Goal: Information Seeking & Learning: Learn about a topic

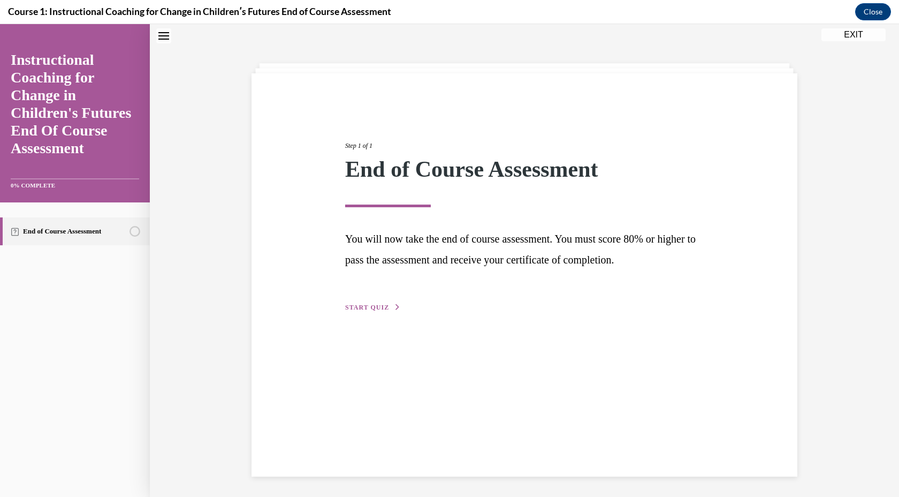
scroll to position [1, 0]
click at [371, 306] on span "START QUIZ" at bounding box center [367, 305] width 44 height 7
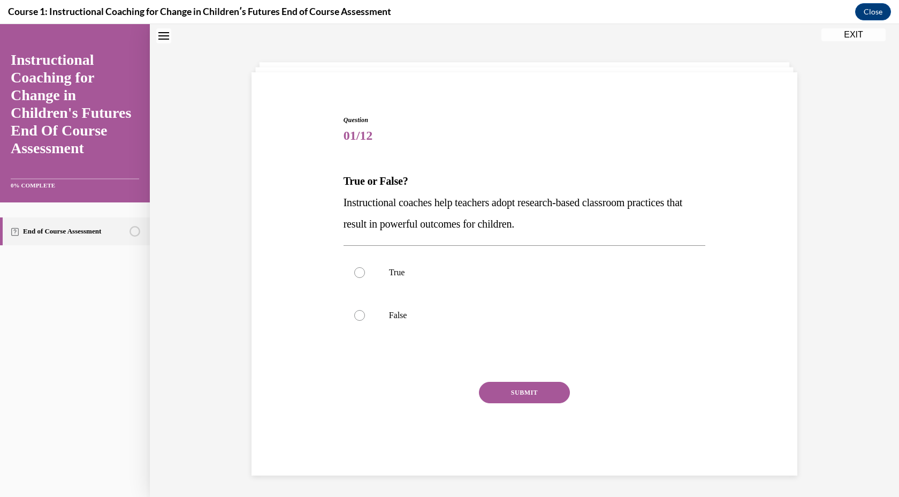
click at [271, 209] on div "Question 01/12 True or False? Instructional coaches help teachers adopt researc…" at bounding box center [524, 276] width 551 height 386
click at [361, 276] on div at bounding box center [359, 272] width 11 height 11
click at [361, 276] on input "True" at bounding box center [359, 272] width 11 height 11
radio input "true"
click at [508, 388] on button "SUBMIT" at bounding box center [524, 392] width 91 height 21
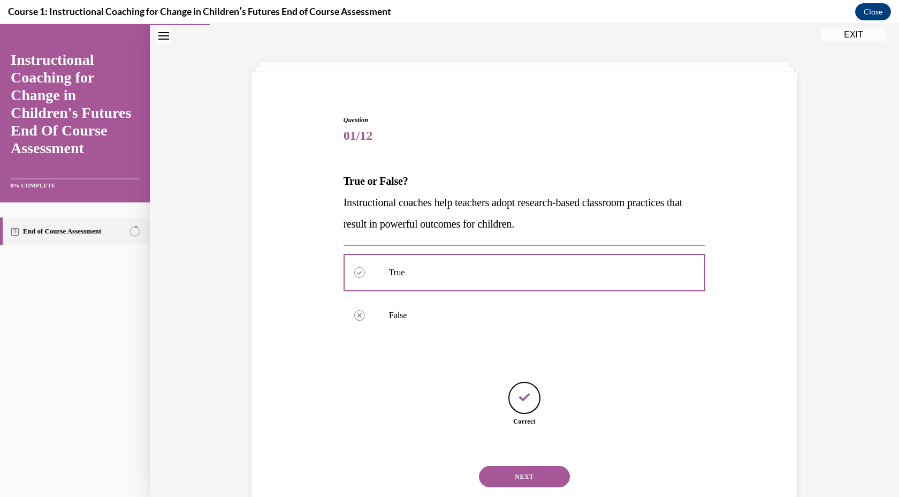
scroll to position [29, 0]
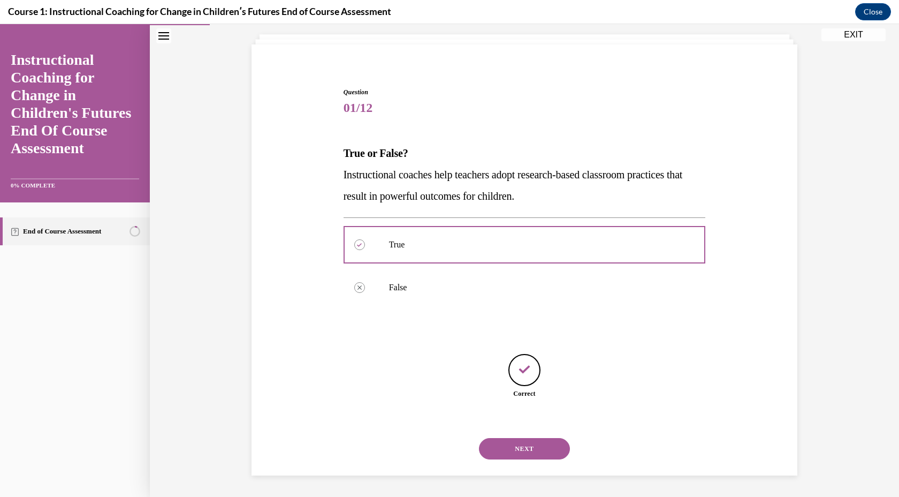
click at [518, 442] on button "NEXT" at bounding box center [524, 448] width 91 height 21
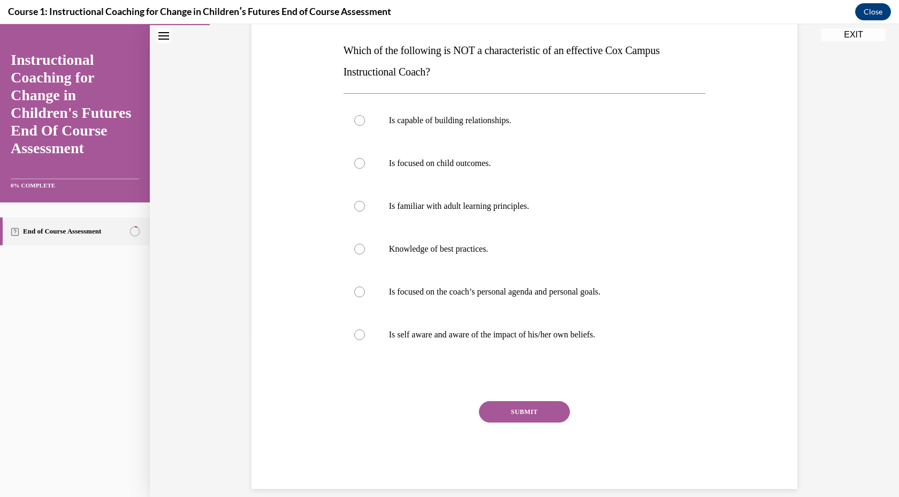
scroll to position [133, 0]
click at [354, 332] on div at bounding box center [359, 333] width 11 height 11
click at [354, 332] on input "Is self aware and aware of the impact of his/her own beliefs." at bounding box center [359, 333] width 11 height 11
radio input "true"
click at [355, 294] on div at bounding box center [359, 290] width 11 height 11
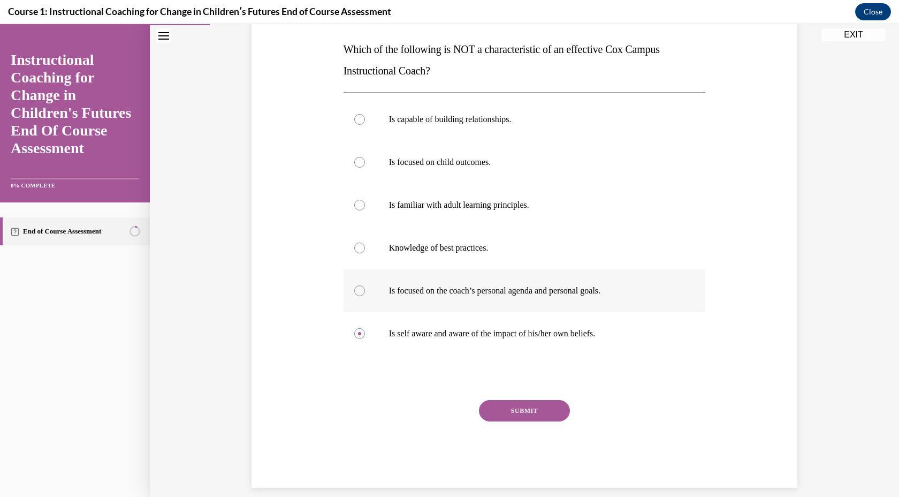
click at [355, 294] on input "Is focused on the coach’s personal agenda and personal goals." at bounding box center [359, 290] width 11 height 11
radio input "true"
click at [508, 408] on button "SUBMIT" at bounding box center [524, 410] width 91 height 21
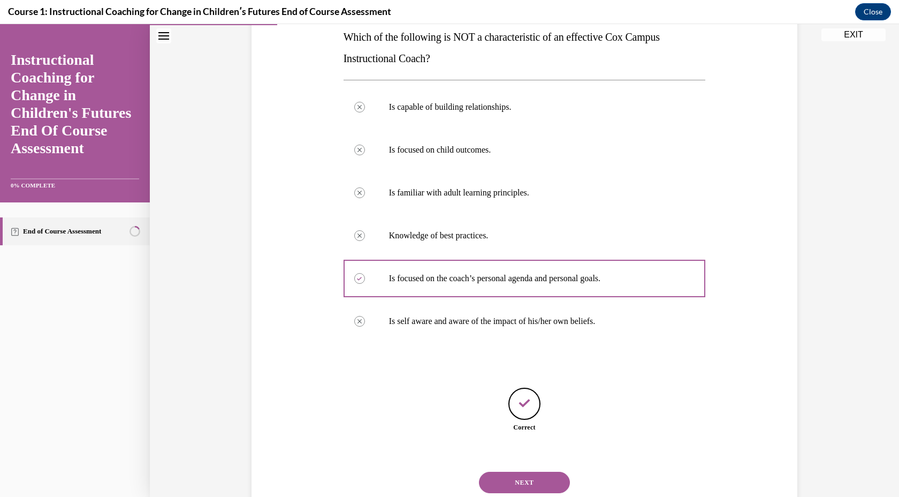
scroll to position [179, 0]
